Goal: Task Accomplishment & Management: Use online tool/utility

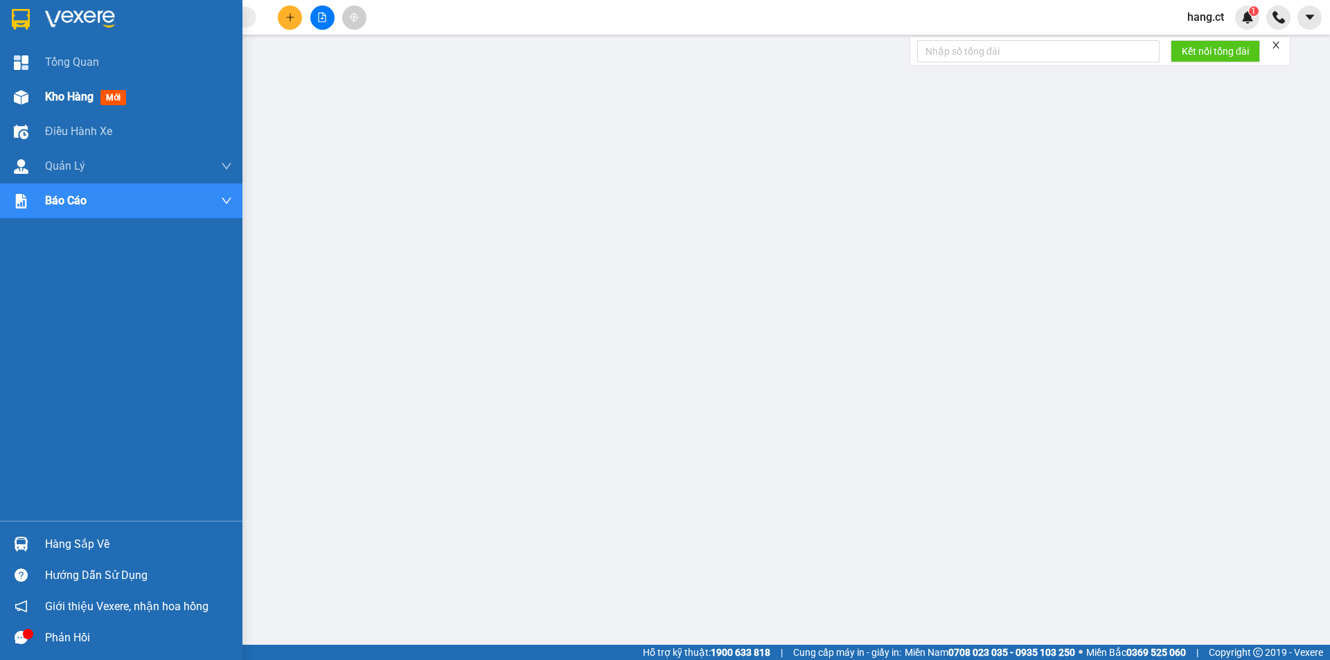
click at [21, 88] on div at bounding box center [21, 97] width 24 height 24
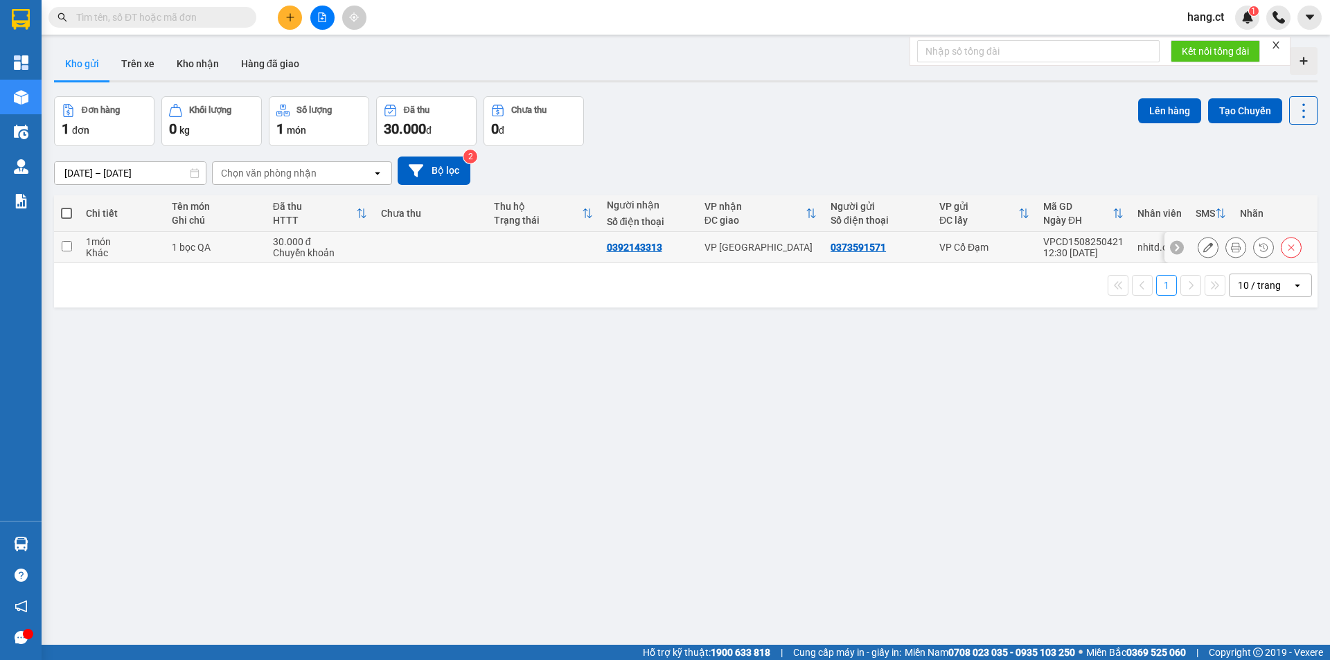
click at [68, 248] on input "checkbox" at bounding box center [67, 246] width 10 height 10
checkbox input "true"
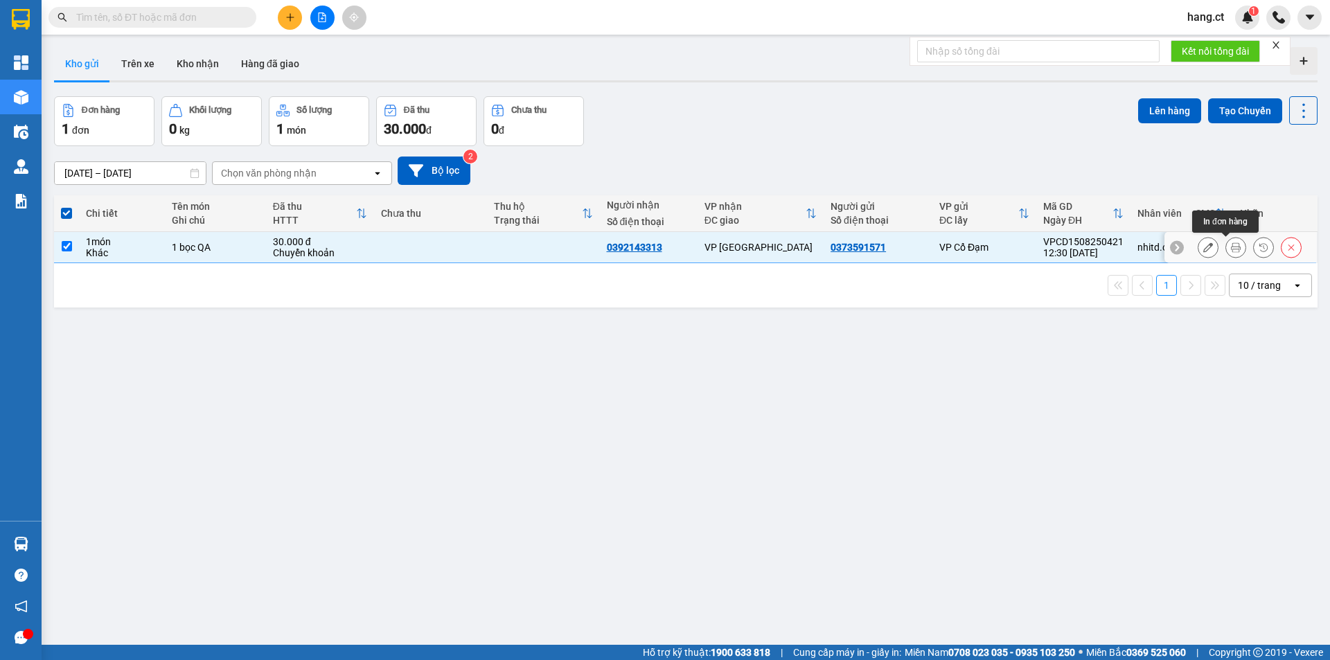
click at [1226, 247] on button at bounding box center [1235, 248] width 19 height 24
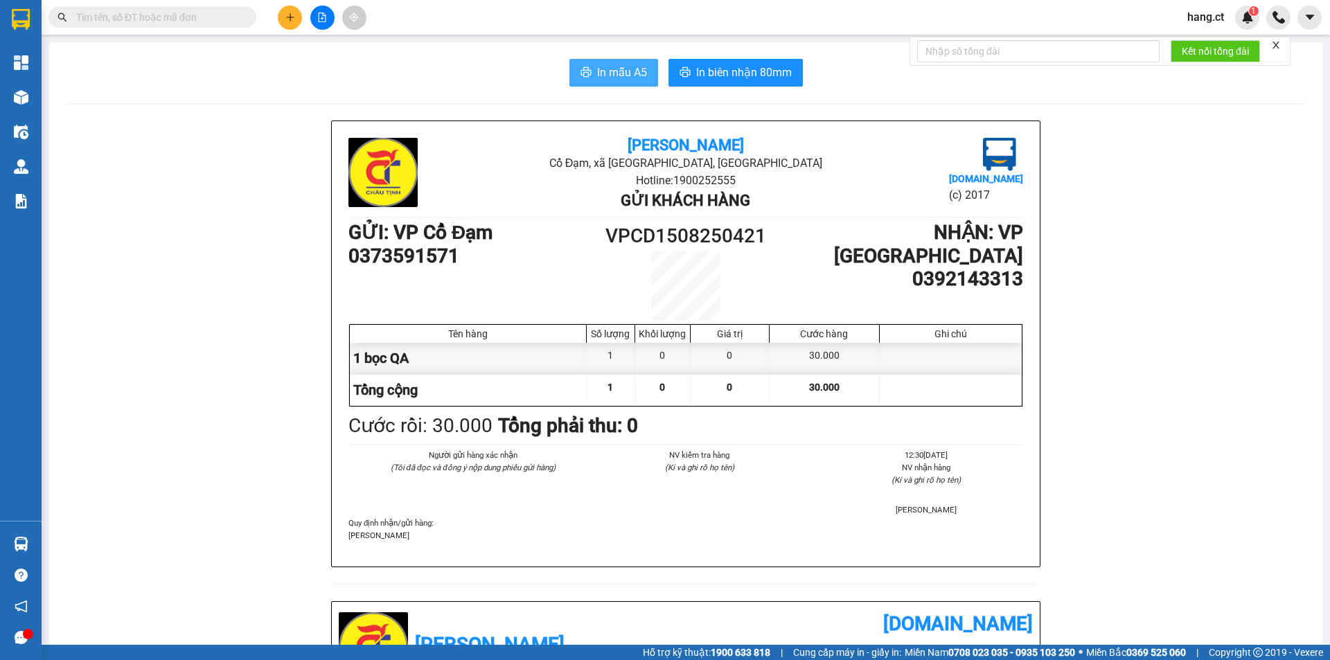
click at [622, 65] on span "In mẫu A5" at bounding box center [622, 72] width 50 height 17
